Goal: Check status: Check status

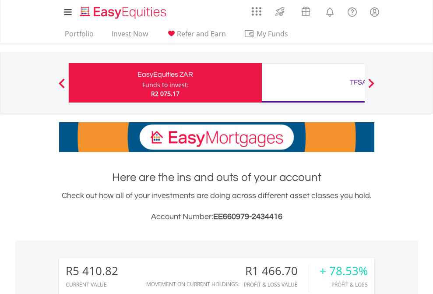
click at [142, 83] on div "Funds to invest:" at bounding box center [165, 85] width 46 height 9
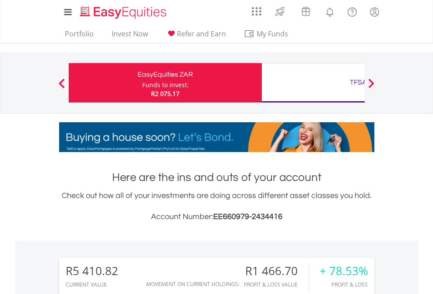
scroll to position [84, 138]
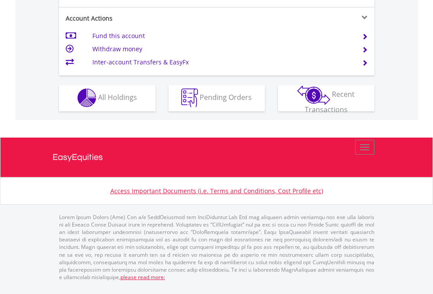
scroll to position [819, 0]
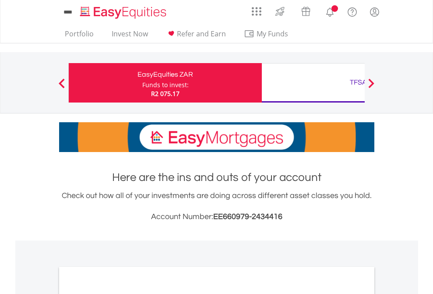
scroll to position [526, 0]
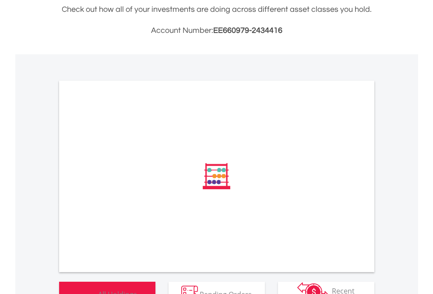
click at [98, 289] on span "All Holdings" at bounding box center [117, 294] width 39 height 10
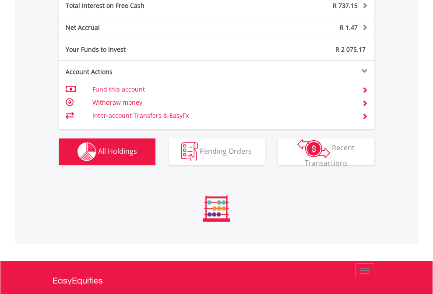
scroll to position [84, 138]
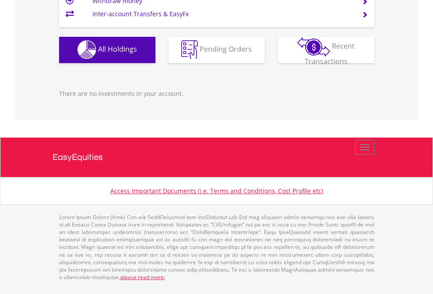
scroll to position [84, 138]
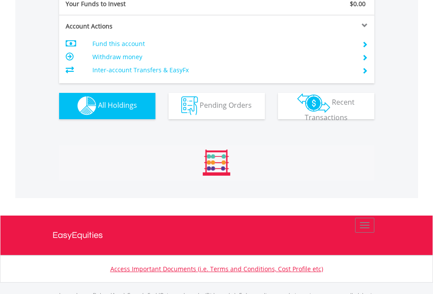
scroll to position [867, 0]
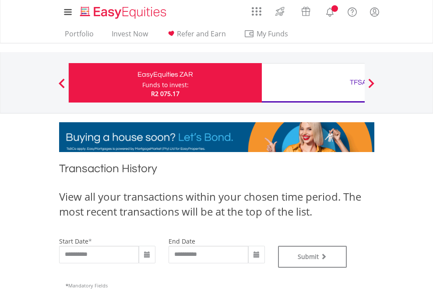
type input "**********"
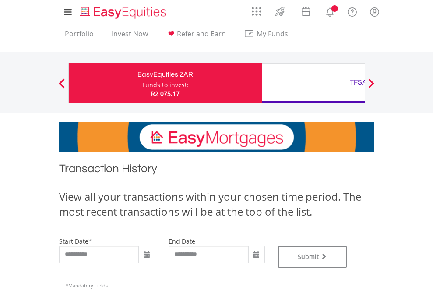
type input "**********"
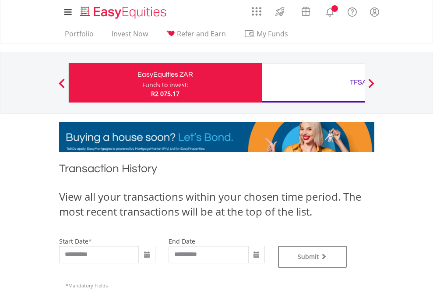
scroll to position [355, 0]
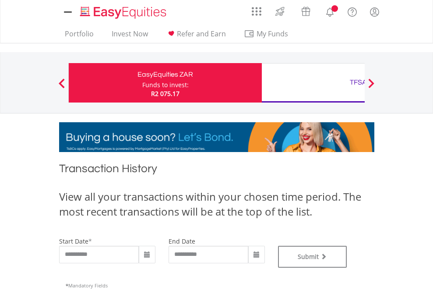
click at [313, 83] on div "TFSA" at bounding box center [358, 82] width 183 height 12
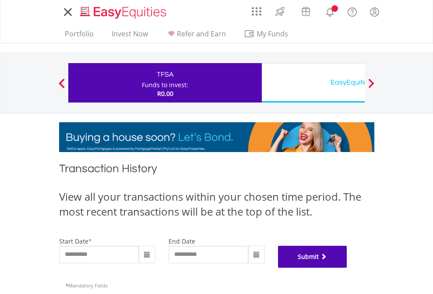
click at [347, 268] on button "Submit" at bounding box center [312, 257] width 69 height 22
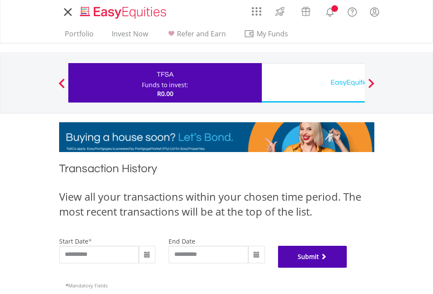
scroll to position [355, 0]
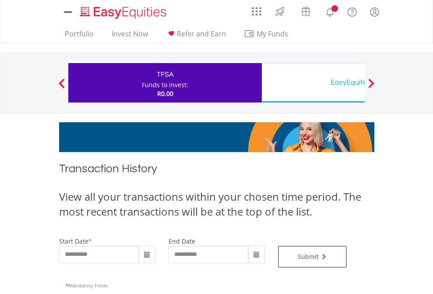
click at [313, 83] on div "EasyEquities USD" at bounding box center [358, 82] width 183 height 12
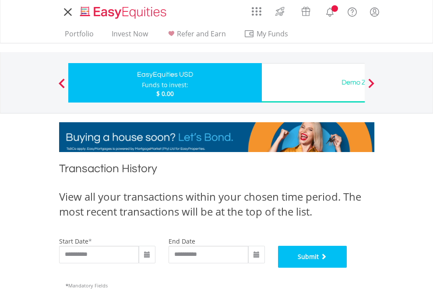
click at [347, 268] on button "Submit" at bounding box center [312, 257] width 69 height 22
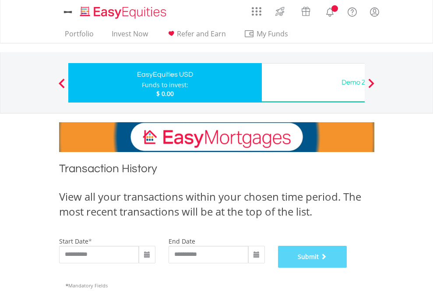
scroll to position [355, 0]
